Goal: Navigation & Orientation: Find specific page/section

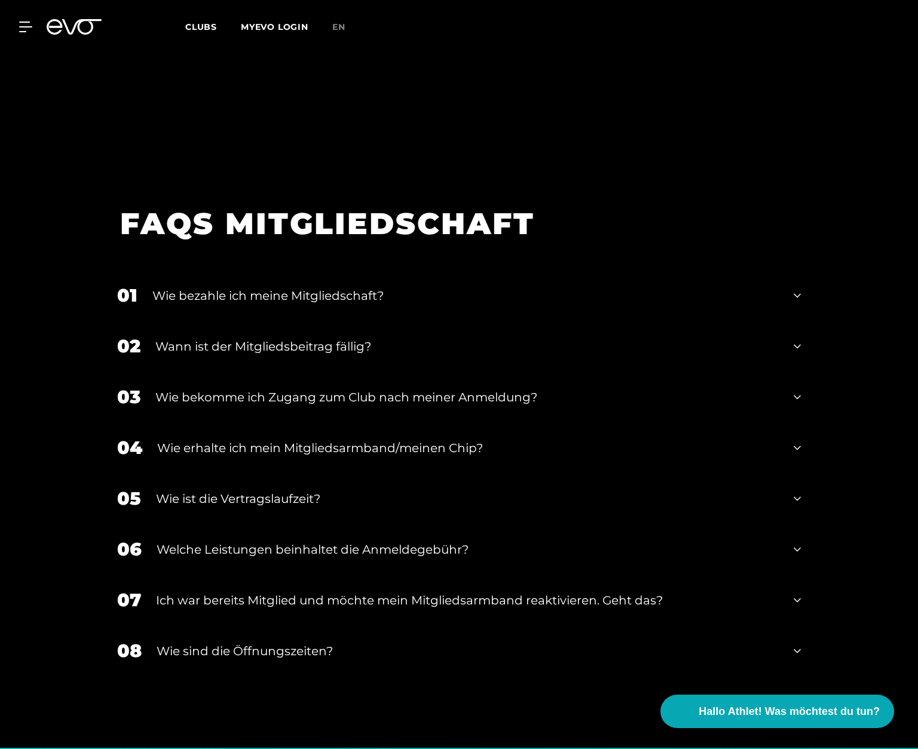
scroll to position [1671, 0]
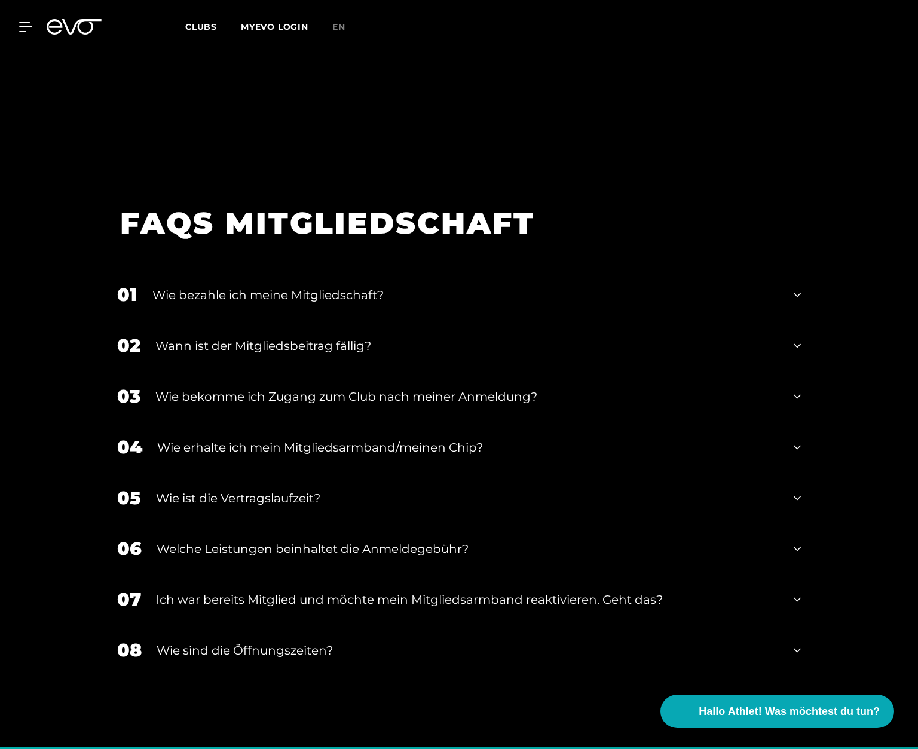
click at [800, 345] on div "02 Wann ist der Mitgliedsbeitrag fällig?" at bounding box center [458, 345] width 707 height 51
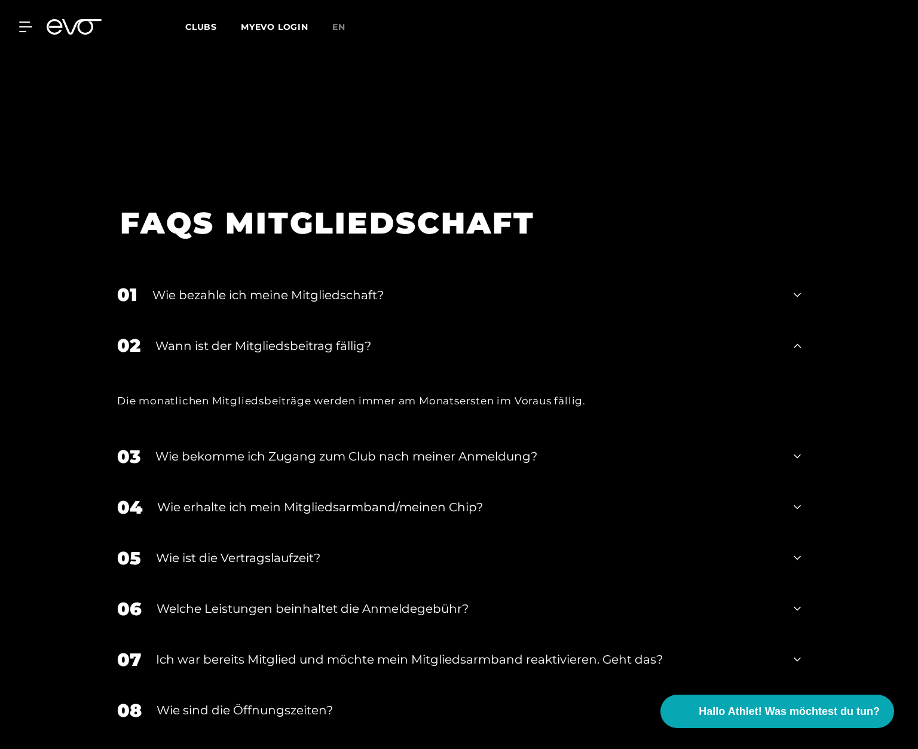
click at [796, 345] on icon at bounding box center [796, 345] width 7 height 4
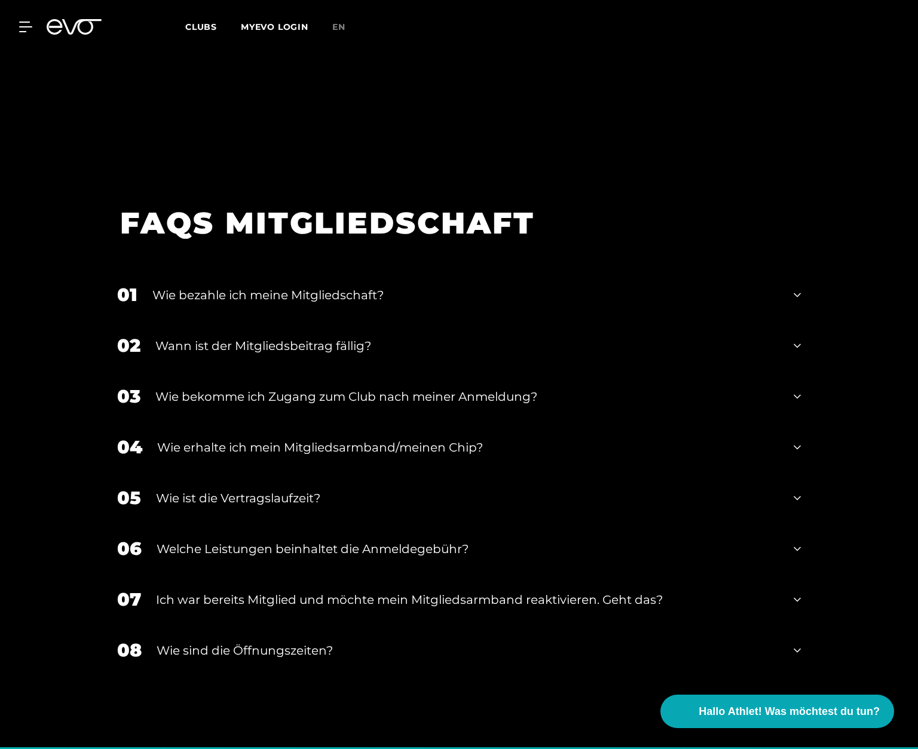
click at [796, 292] on icon at bounding box center [796, 295] width 7 height 14
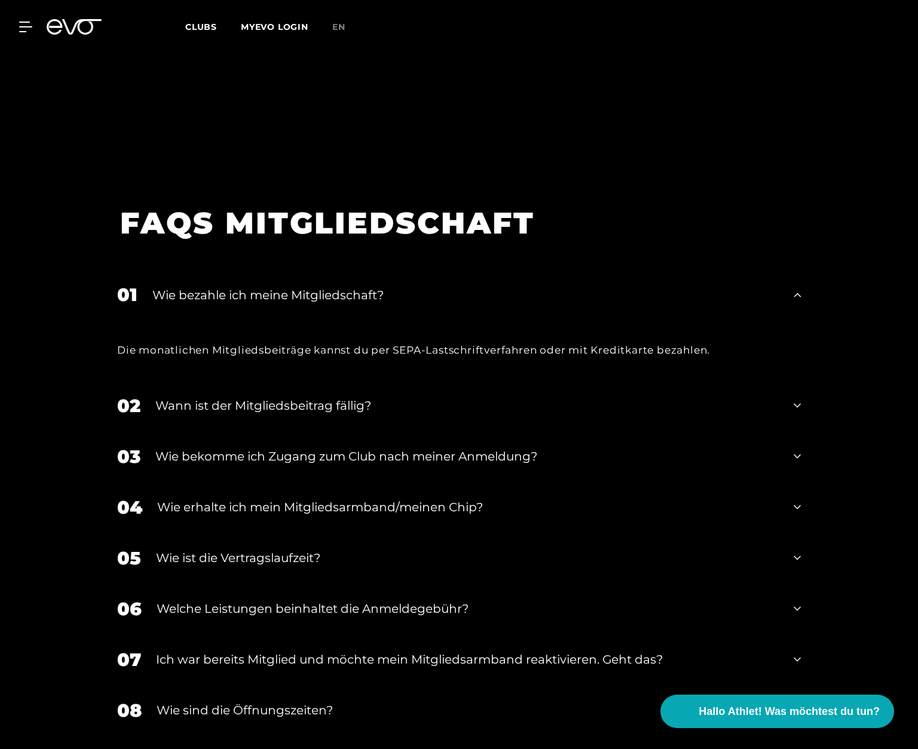
click at [796, 292] on icon at bounding box center [796, 295] width 7 height 14
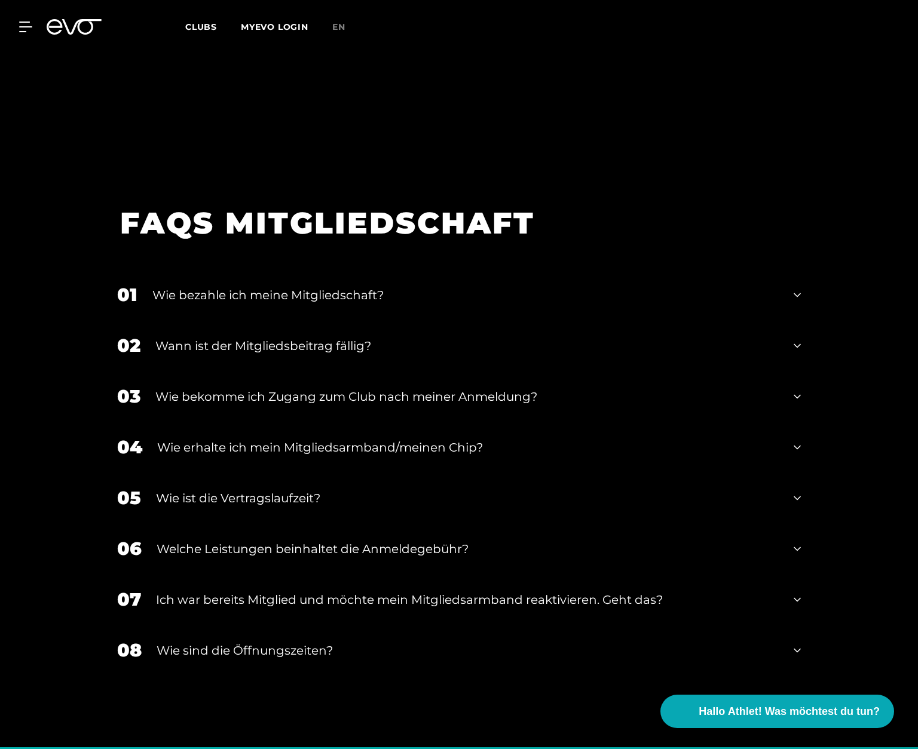
click at [796, 292] on icon at bounding box center [796, 295] width 7 height 14
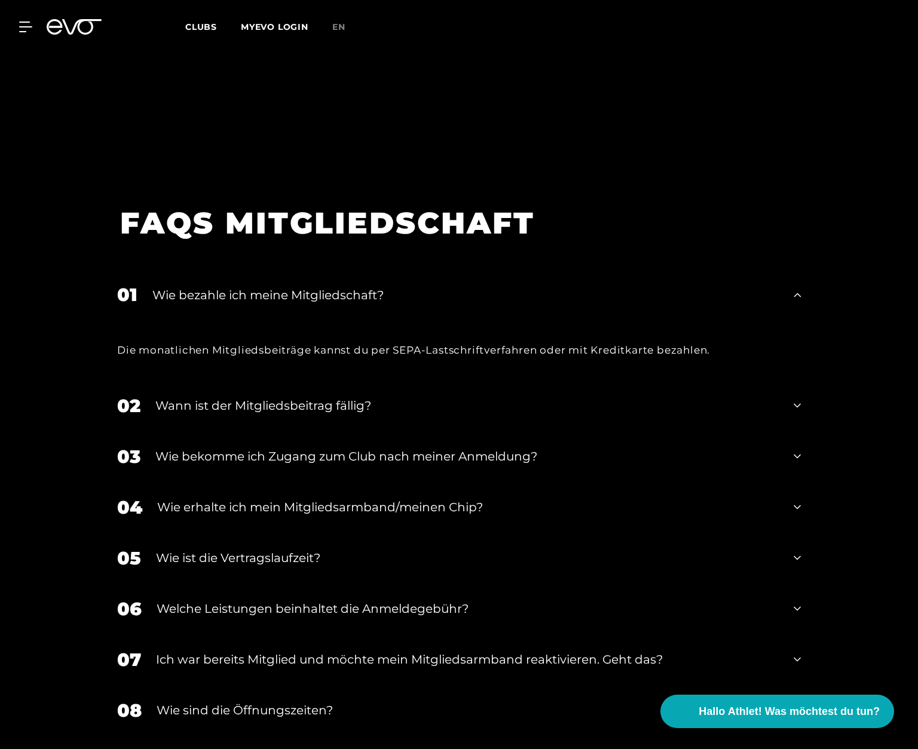
click at [716, 383] on div "02 Wann ist der Mitgliedsbeitrag fällig?" at bounding box center [458, 406] width 707 height 51
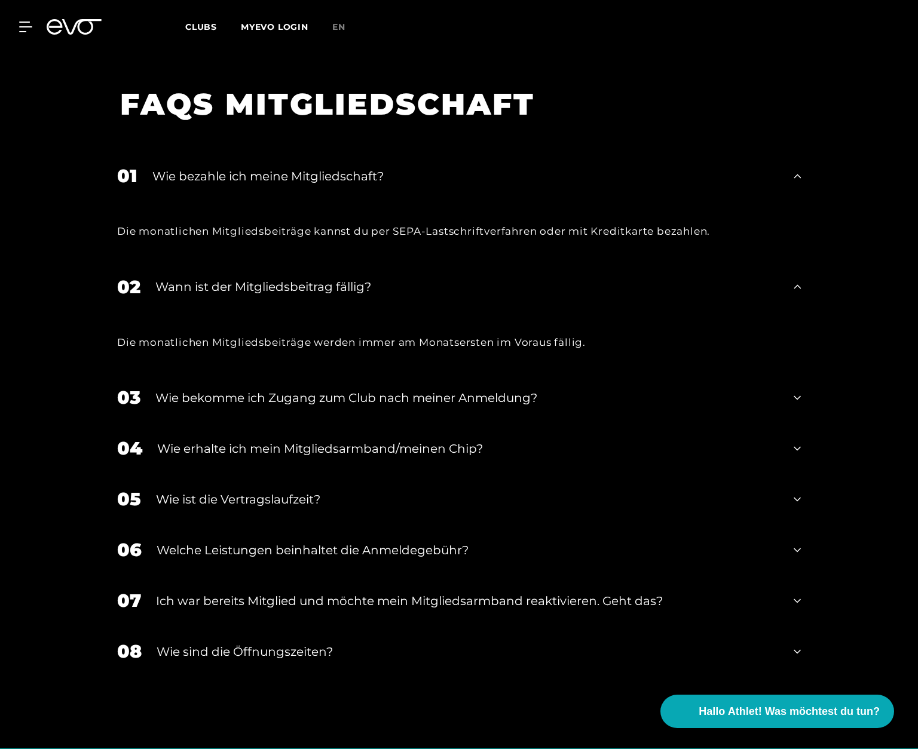
scroll to position [1791, 0]
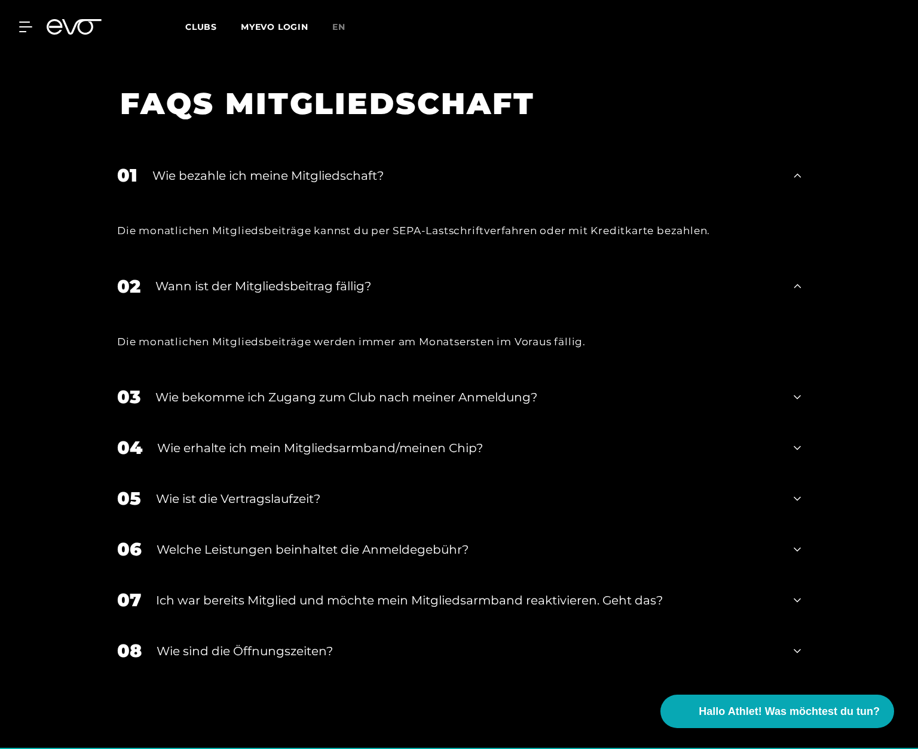
click at [796, 396] on icon at bounding box center [796, 397] width 7 height 14
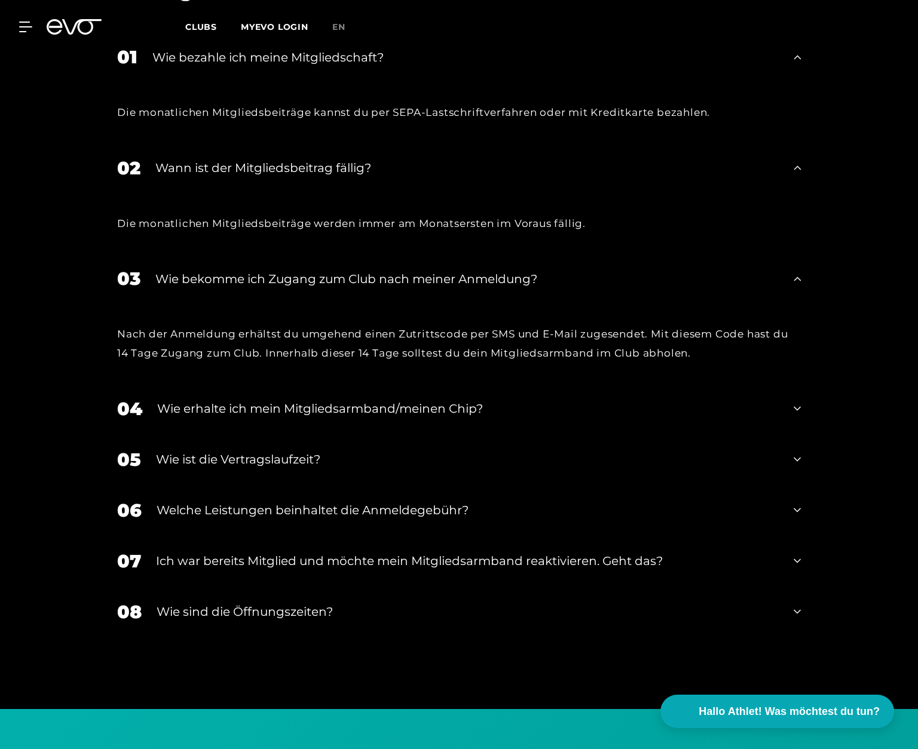
scroll to position [1910, 0]
click at [794, 406] on icon at bounding box center [796, 408] width 7 height 14
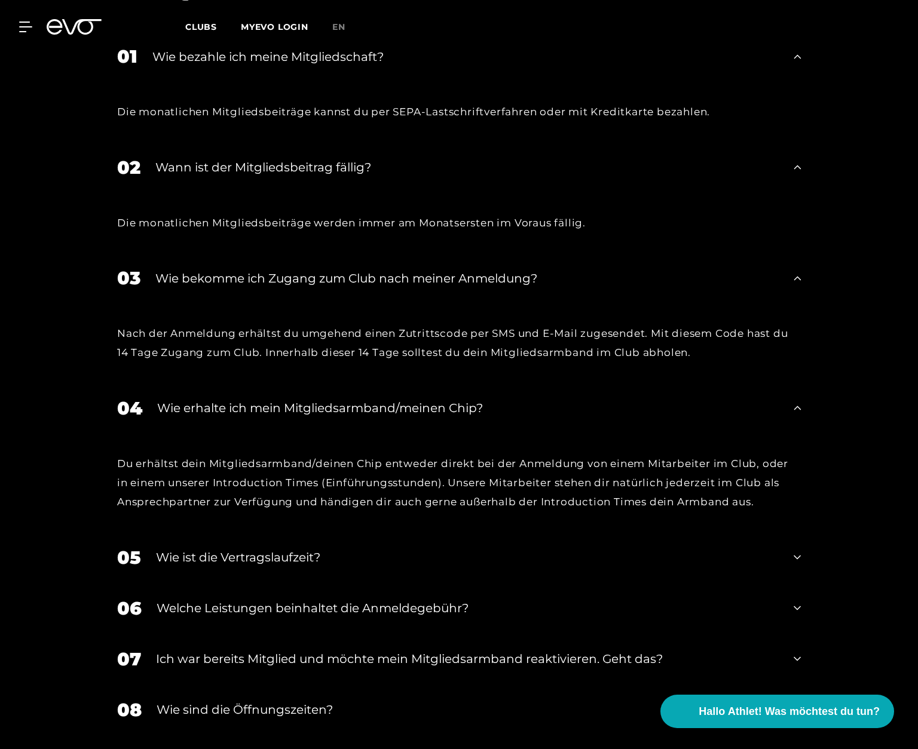
click at [794, 406] on icon at bounding box center [796, 408] width 7 height 14
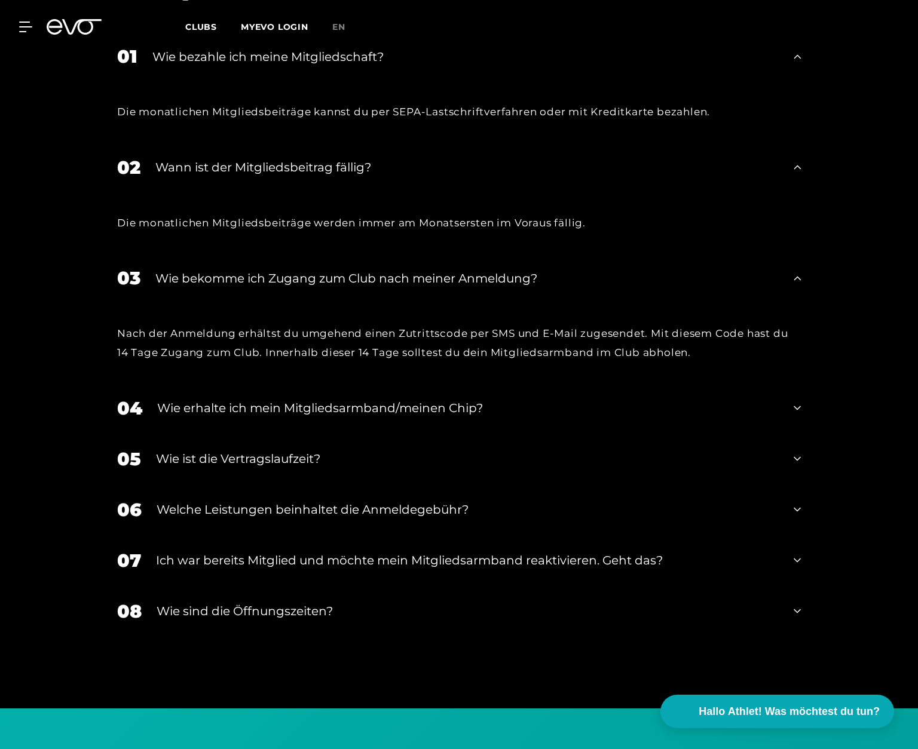
click at [795, 454] on icon at bounding box center [796, 459] width 7 height 14
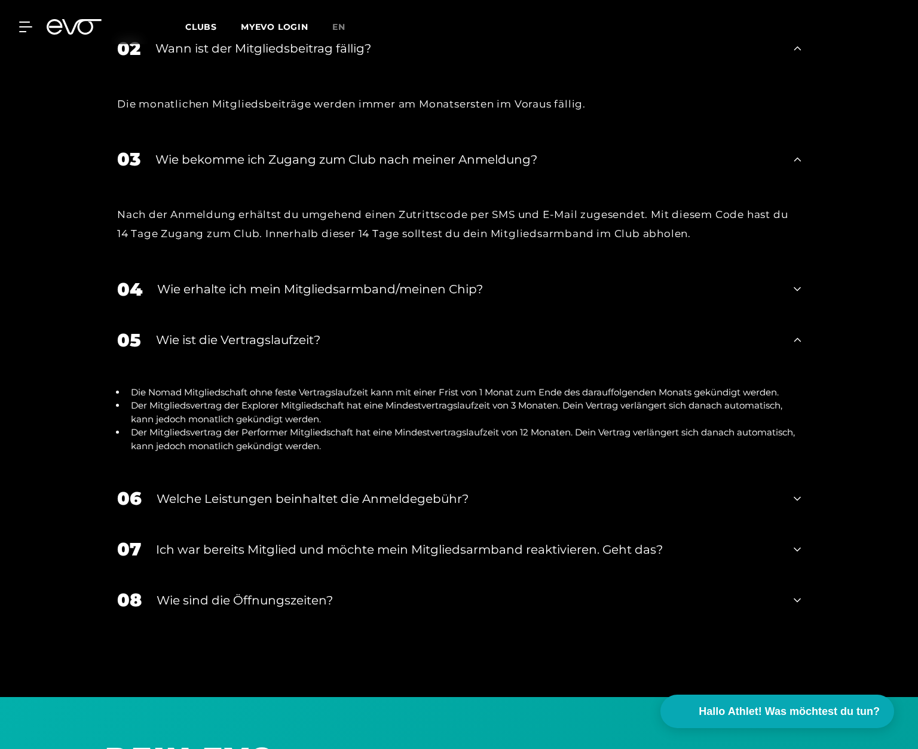
scroll to position [2029, 0]
click at [796, 498] on icon at bounding box center [796, 498] width 7 height 14
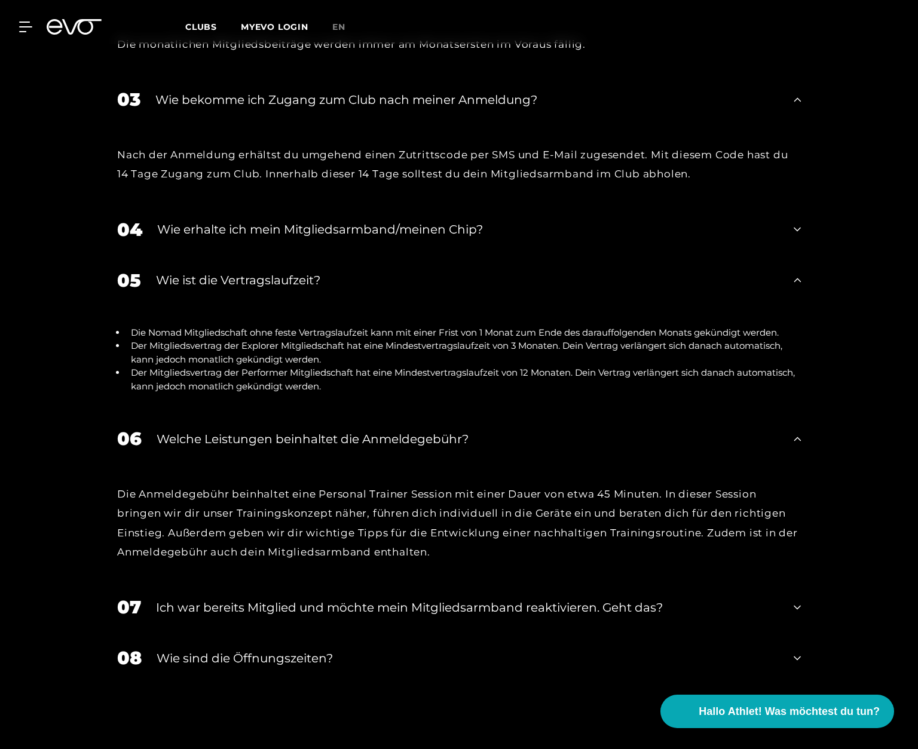
scroll to position [2089, 0]
click at [793, 655] on icon at bounding box center [796, 658] width 7 height 14
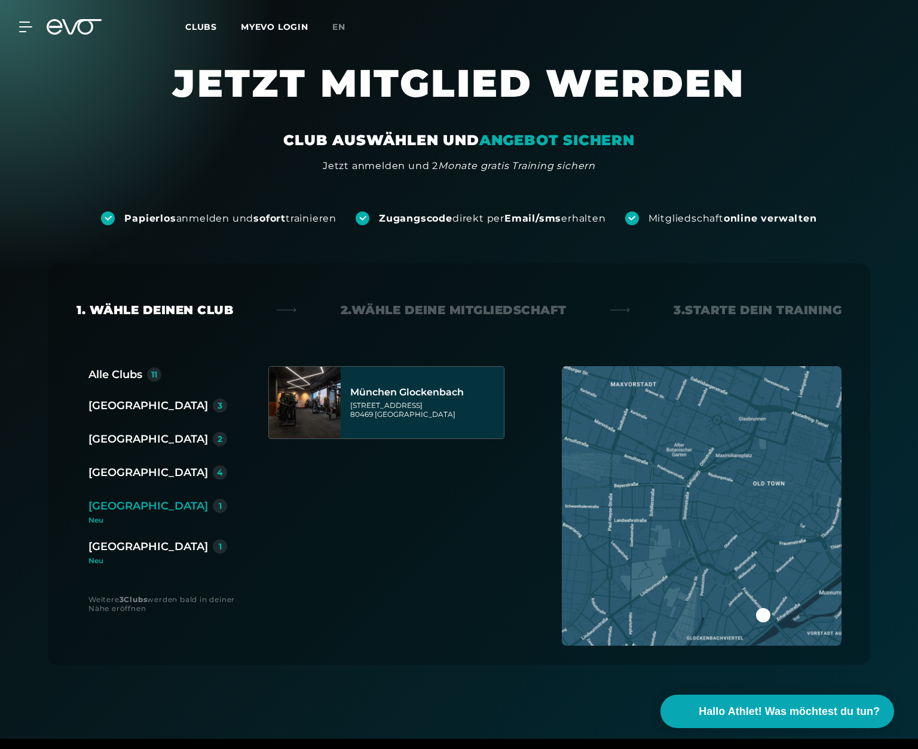
scroll to position [0, 0]
click at [45, 24] on div at bounding box center [73, 27] width 69 height 16
click at [29, 26] on icon at bounding box center [28, 27] width 17 height 10
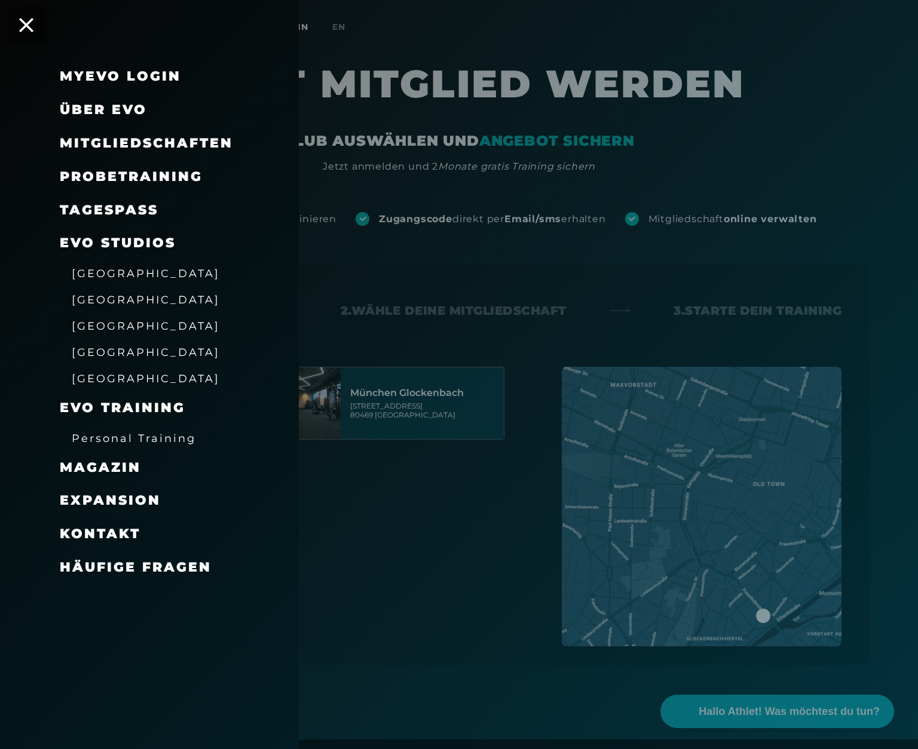
click at [133, 142] on span "Mitgliedschaften" at bounding box center [146, 143] width 173 height 16
click at [132, 142] on span "Mitgliedschaften" at bounding box center [146, 143] width 173 height 16
click at [109, 185] on div "Probetraining" at bounding box center [131, 176] width 143 height 19
click at [100, 180] on span "Probetraining" at bounding box center [131, 176] width 143 height 16
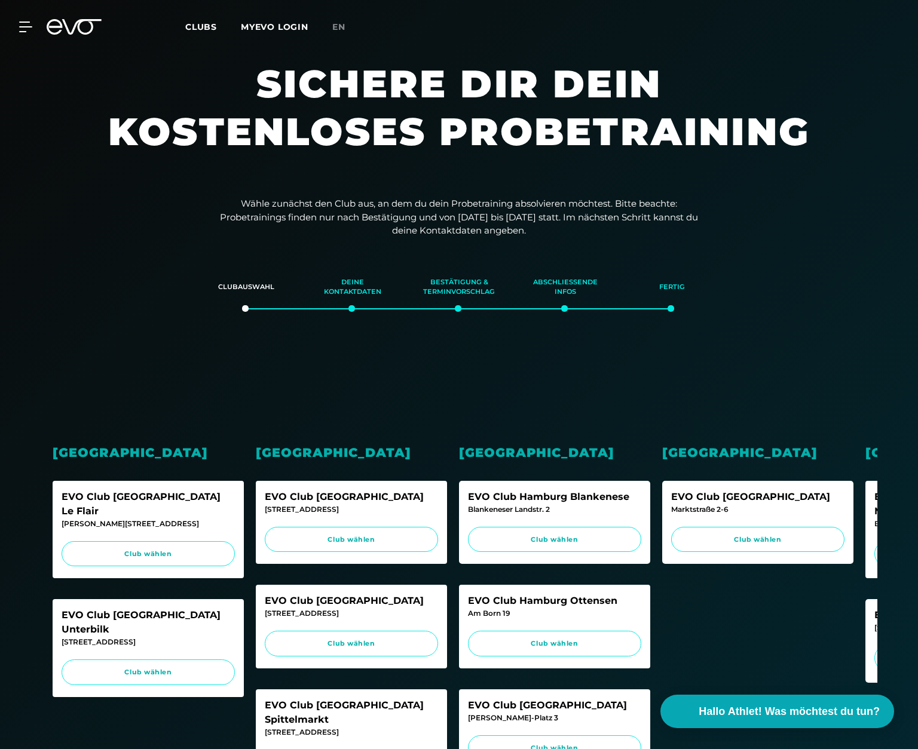
click at [100, 180] on div at bounding box center [459, 525] width 918 height 1050
click at [26, 29] on icon at bounding box center [27, 27] width 17 height 11
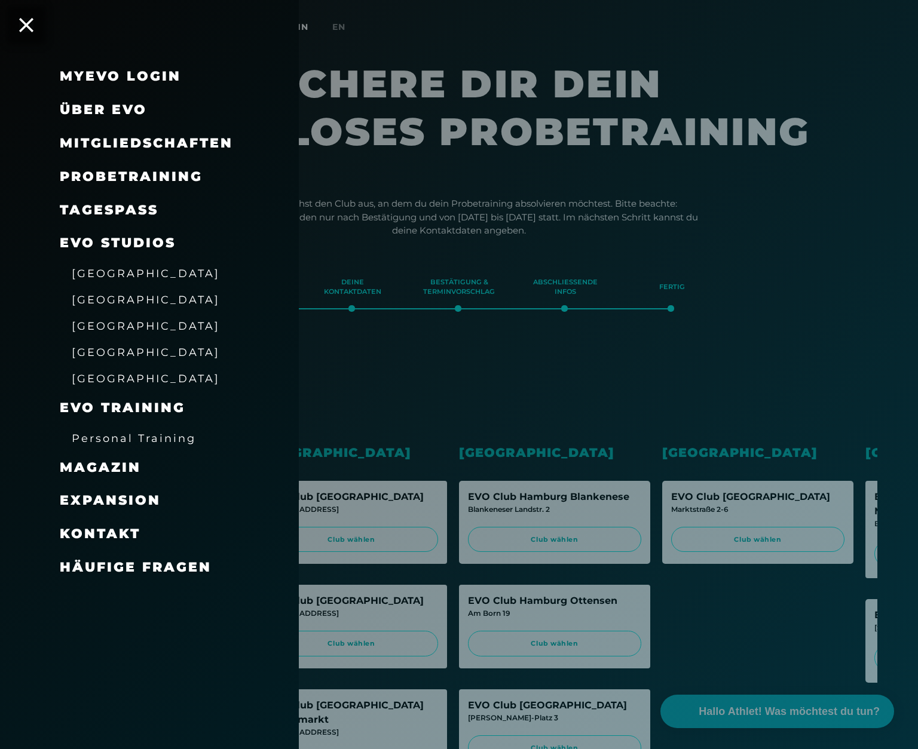
click at [128, 141] on span "Mitgliedschaften" at bounding box center [146, 143] width 173 height 16
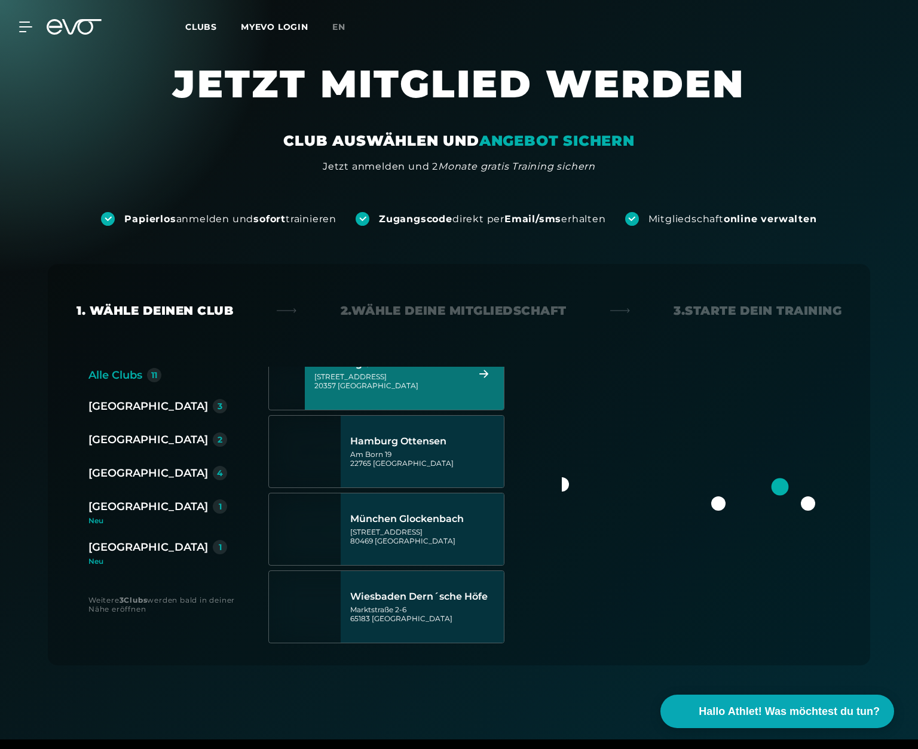
scroll to position [579, 0]
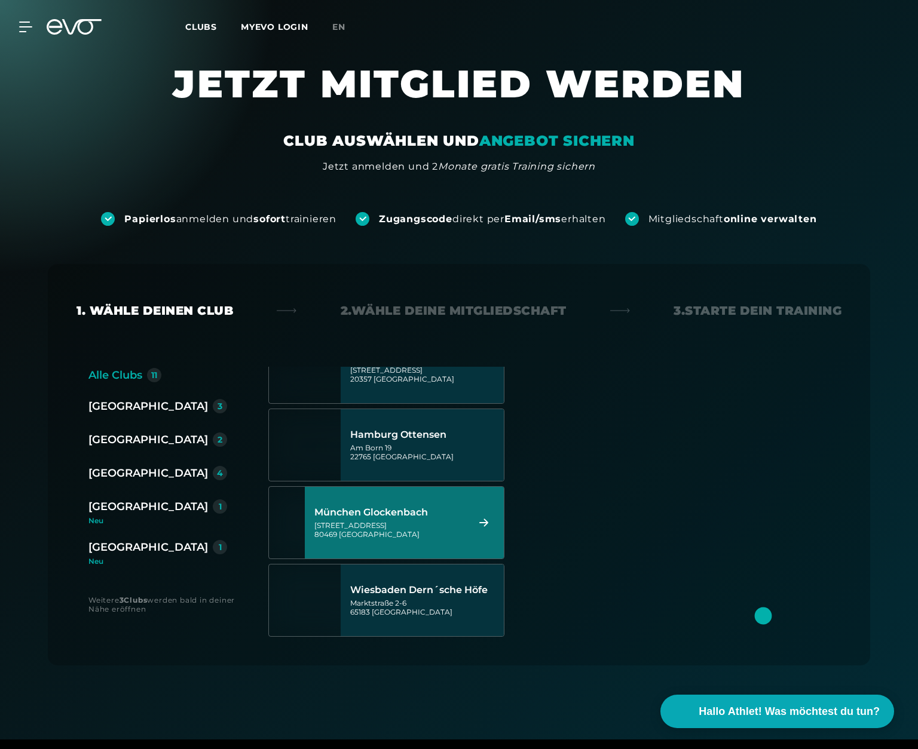
click at [479, 516] on div "München Glockenbach [STREET_ADDRESS]" at bounding box center [404, 523] width 199 height 72
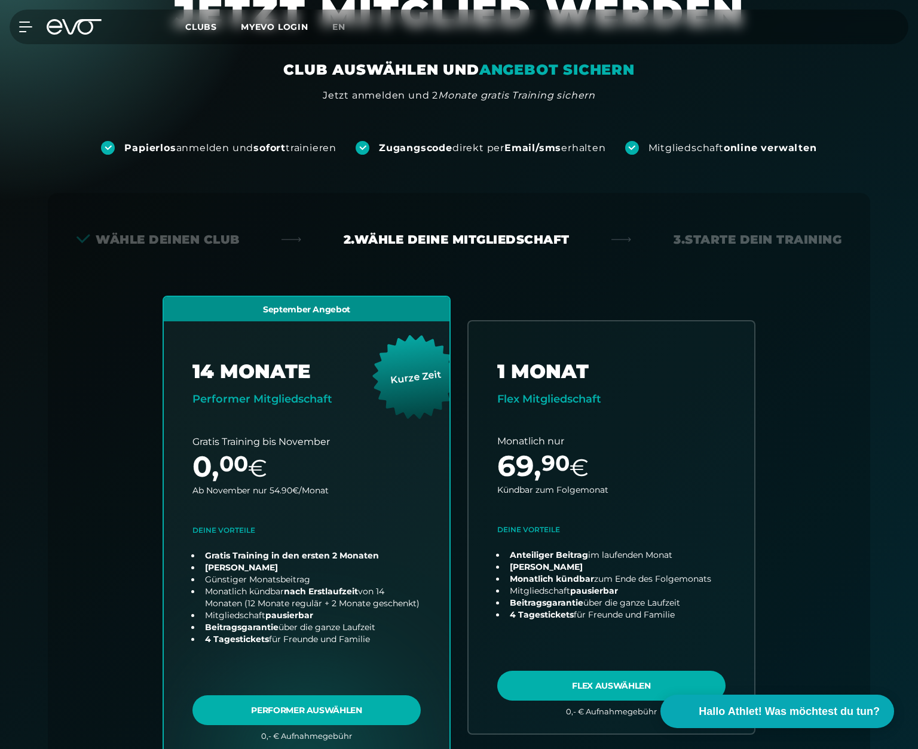
scroll to position [0, 0]
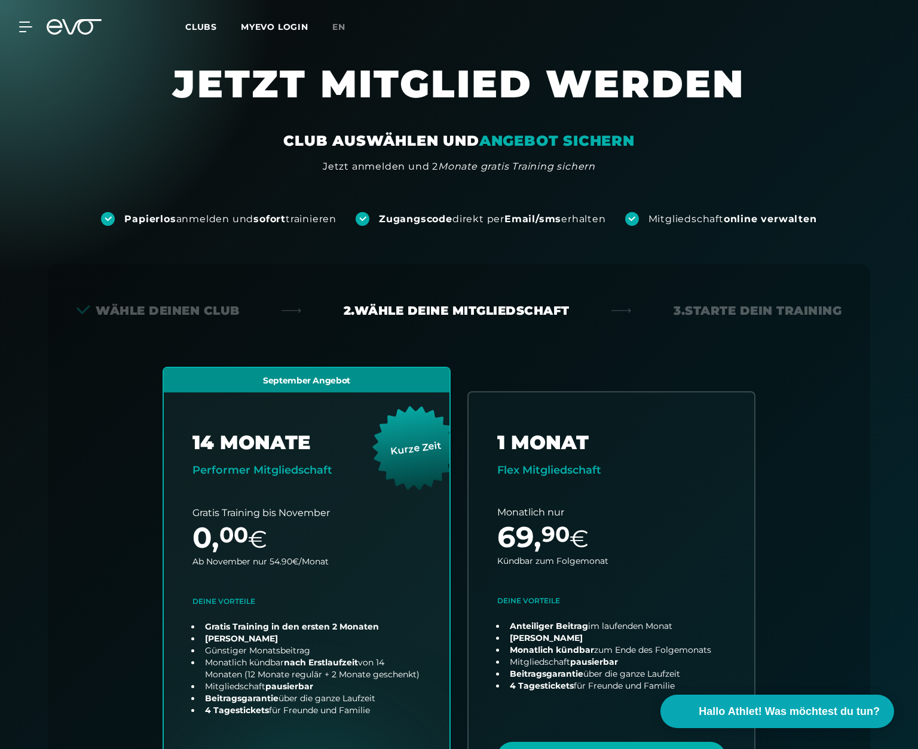
click at [200, 27] on span "Clubs" at bounding box center [201, 27] width 32 height 11
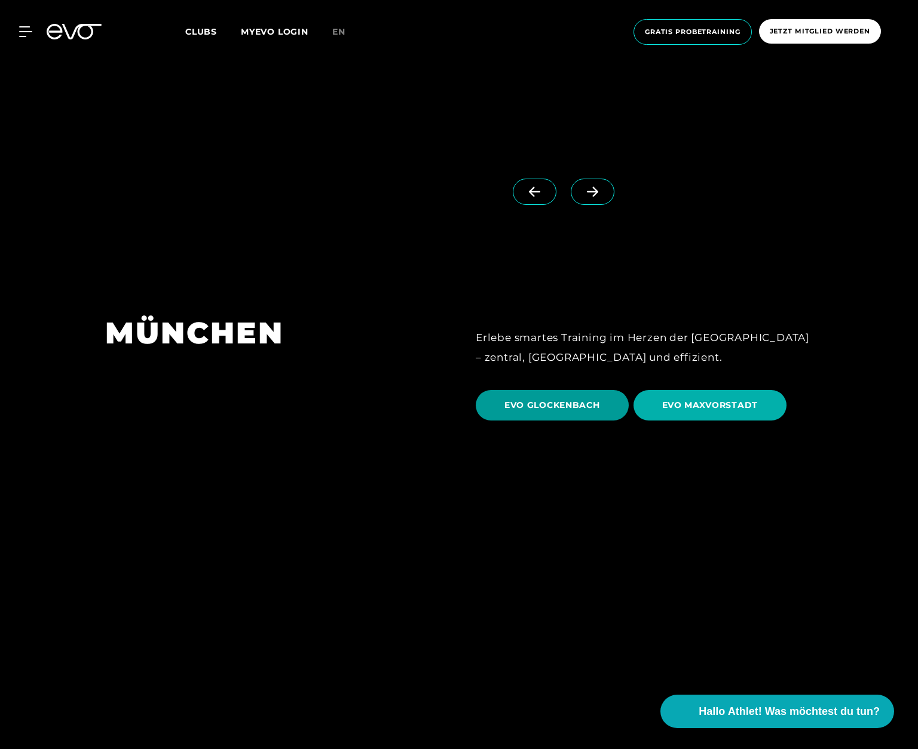
scroll to position [3704, 0]
click at [553, 400] on span "EVO GLOCKENBACH" at bounding box center [552, 406] width 96 height 13
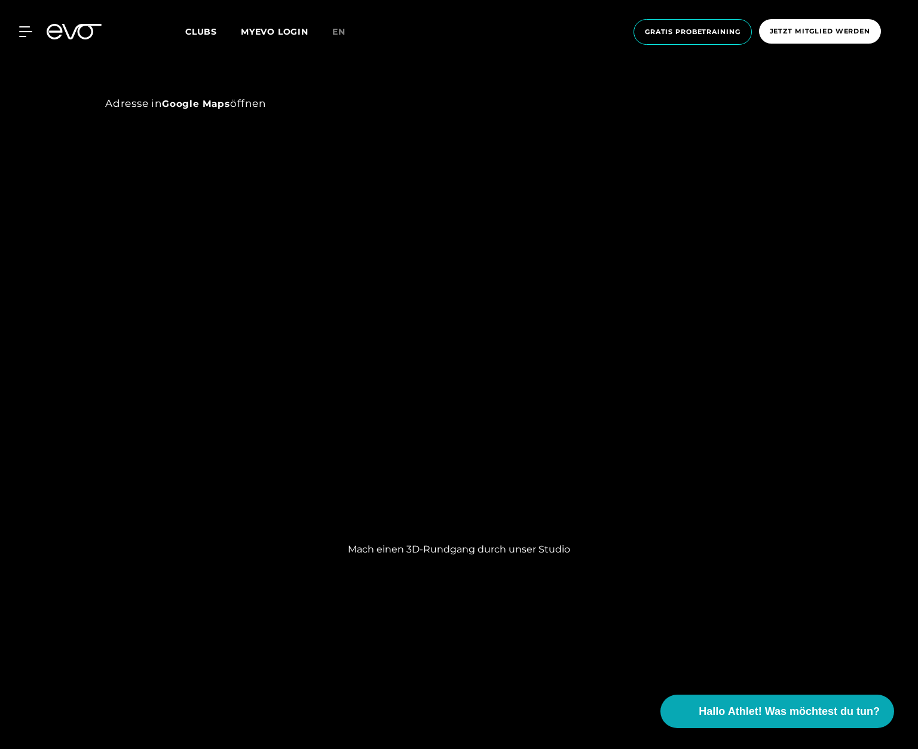
scroll to position [1254, 0]
